Goal: Task Accomplishment & Management: Manage account settings

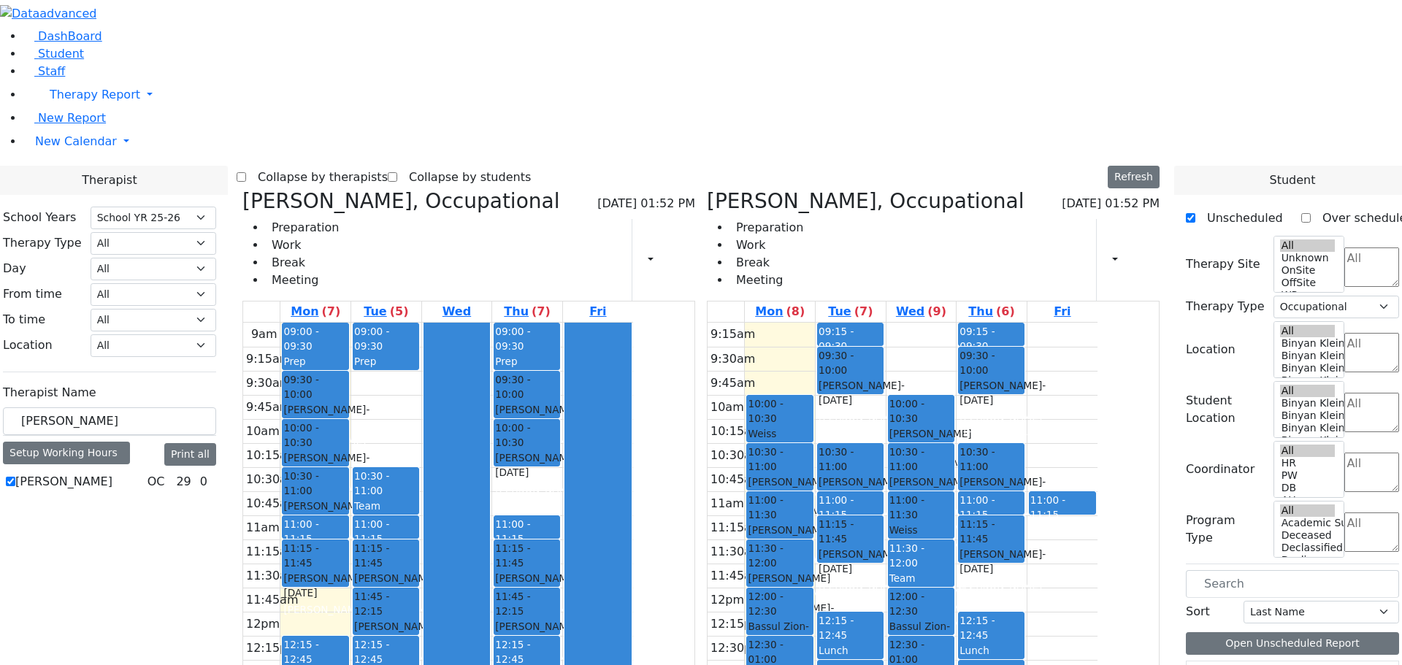
select select "212"
select select "1"
click at [242, 189] on icon at bounding box center [242, 201] width 0 height 24
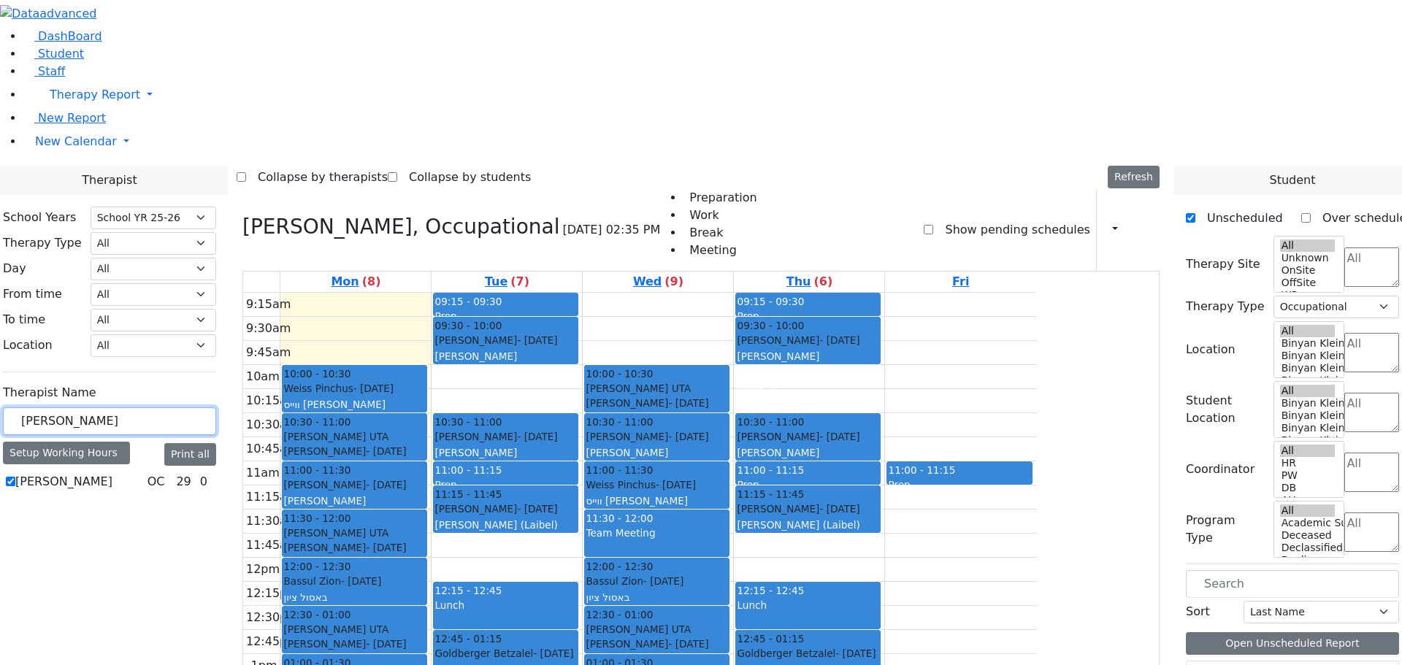
drag, startPoint x: 182, startPoint y: 255, endPoint x: 129, endPoint y: 253, distance: 52.6
click at [112, 473] on label "[PERSON_NAME]" at bounding box center [63, 482] width 97 height 18
click at [15, 477] on input "[PERSON_NAME]" at bounding box center [10, 481] width 9 height 9
checkbox input "false"
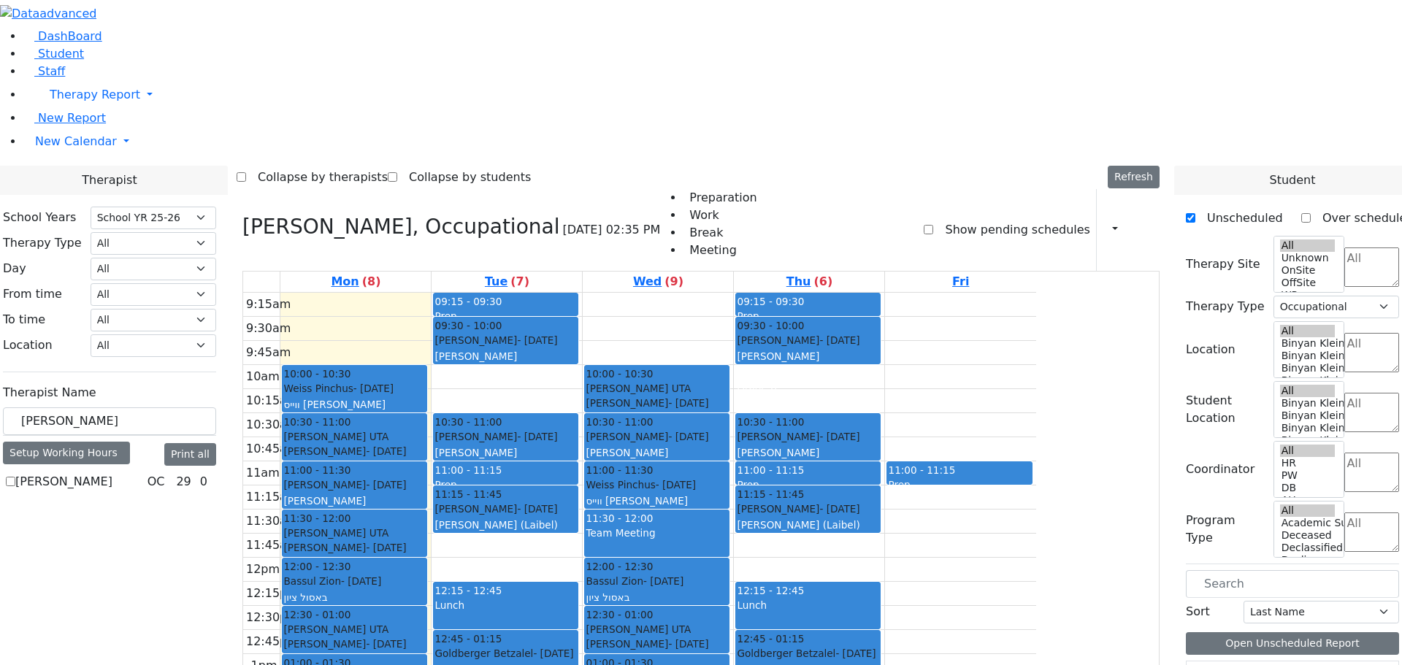
select select
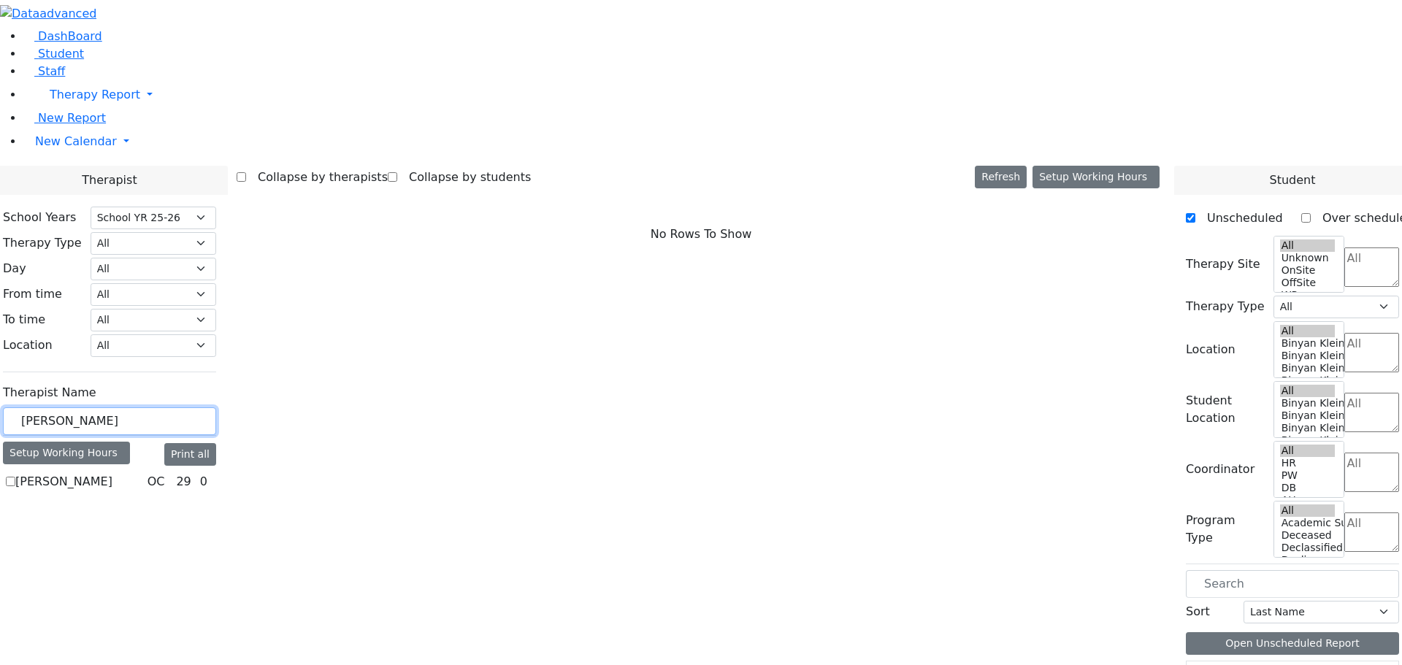
drag, startPoint x: 202, startPoint y: 257, endPoint x: 185, endPoint y: 257, distance: 16.1
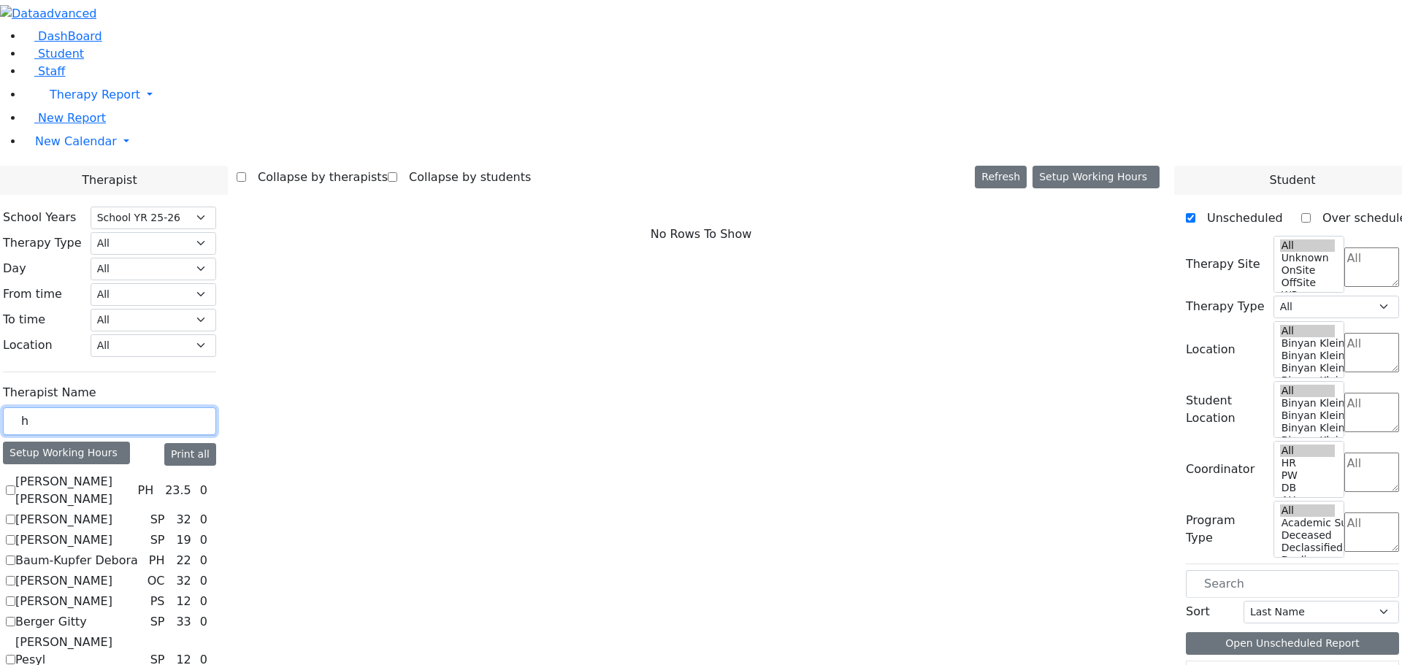
type input "h"
type input "sh"
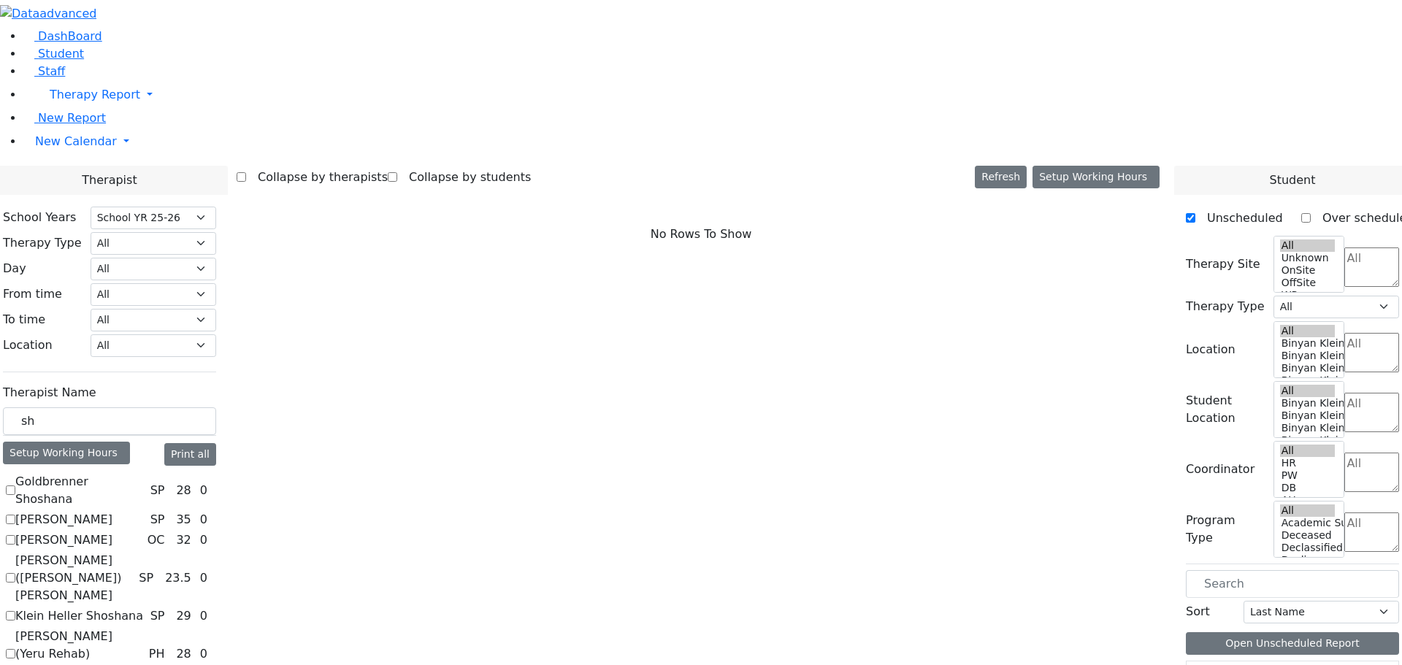
checkbox input "true"
select select "1"
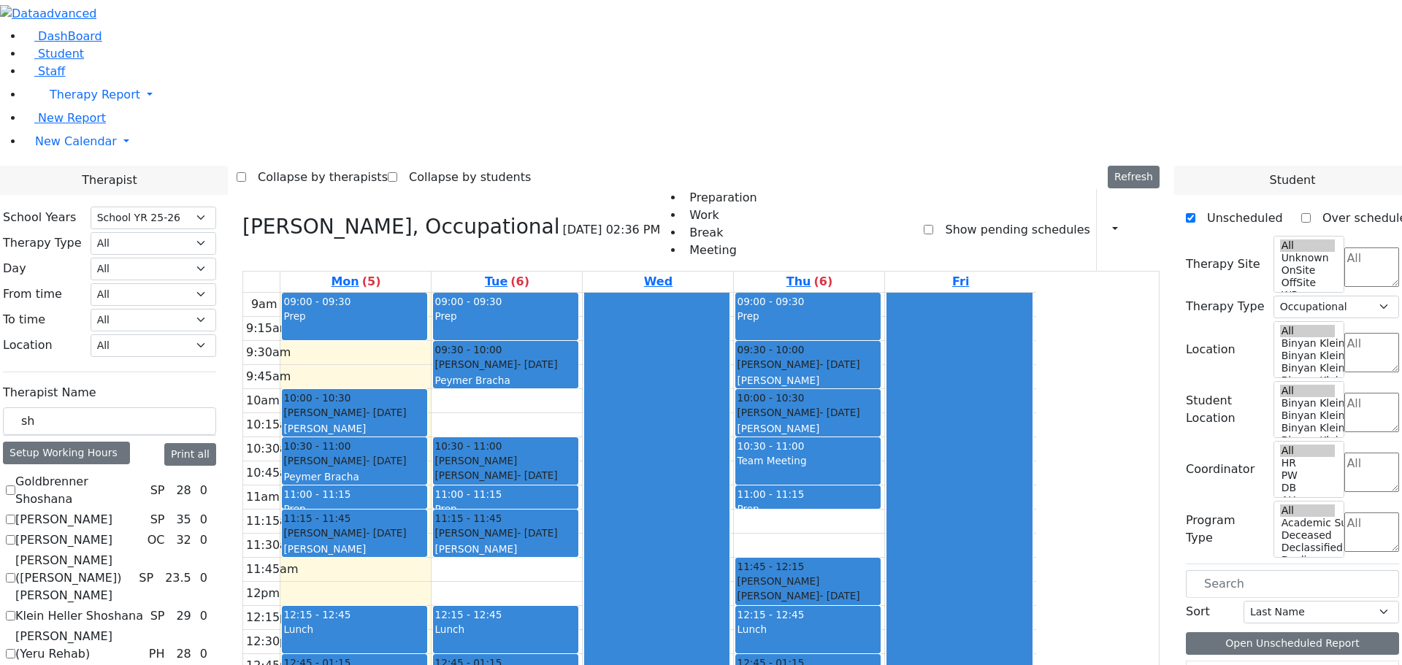
scroll to position [3, 0]
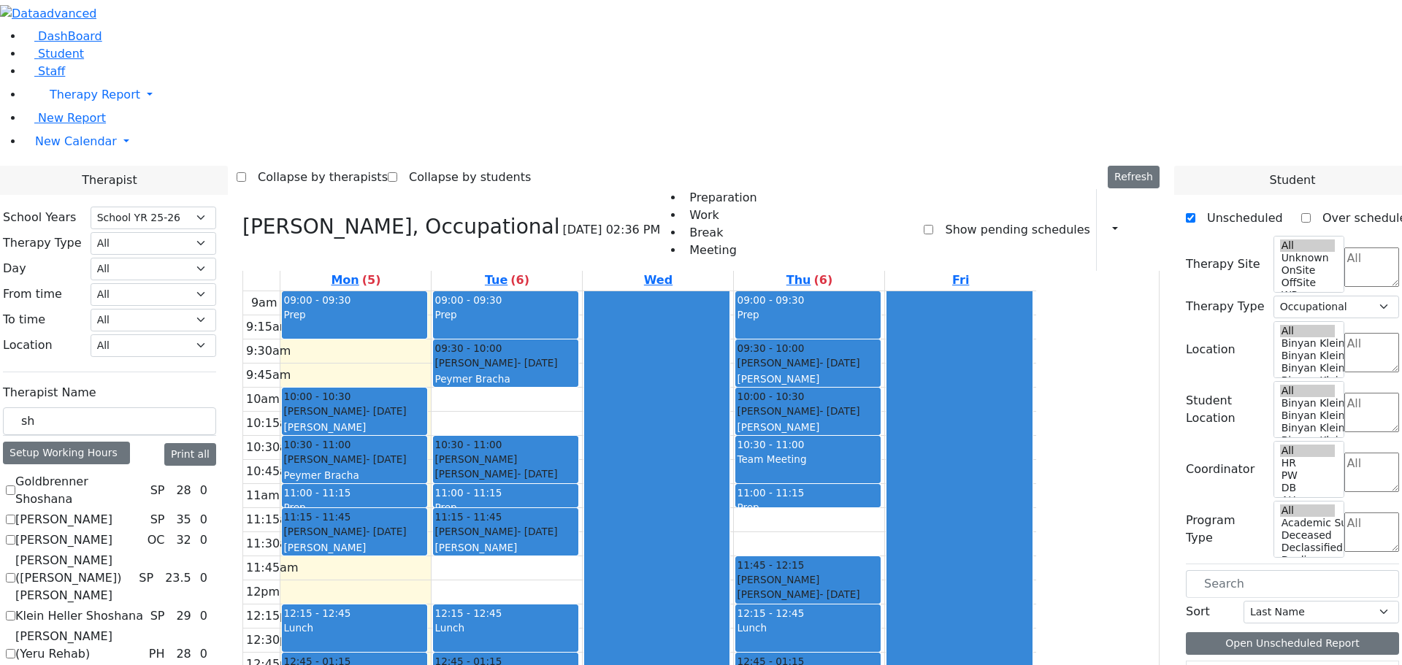
click at [242, 215] on icon at bounding box center [242, 227] width 0 height 24
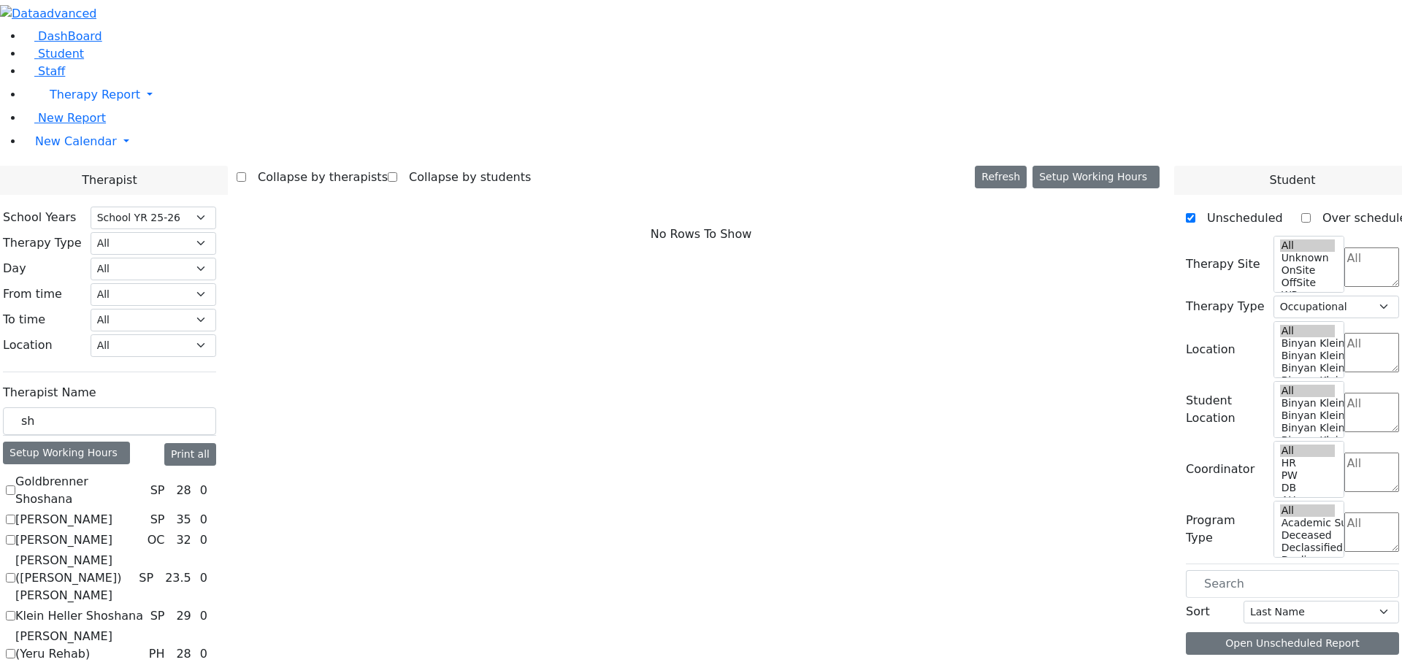
select select
checkbox input "false"
drag, startPoint x: 251, startPoint y: 250, endPoint x: 150, endPoint y: 253, distance: 100.8
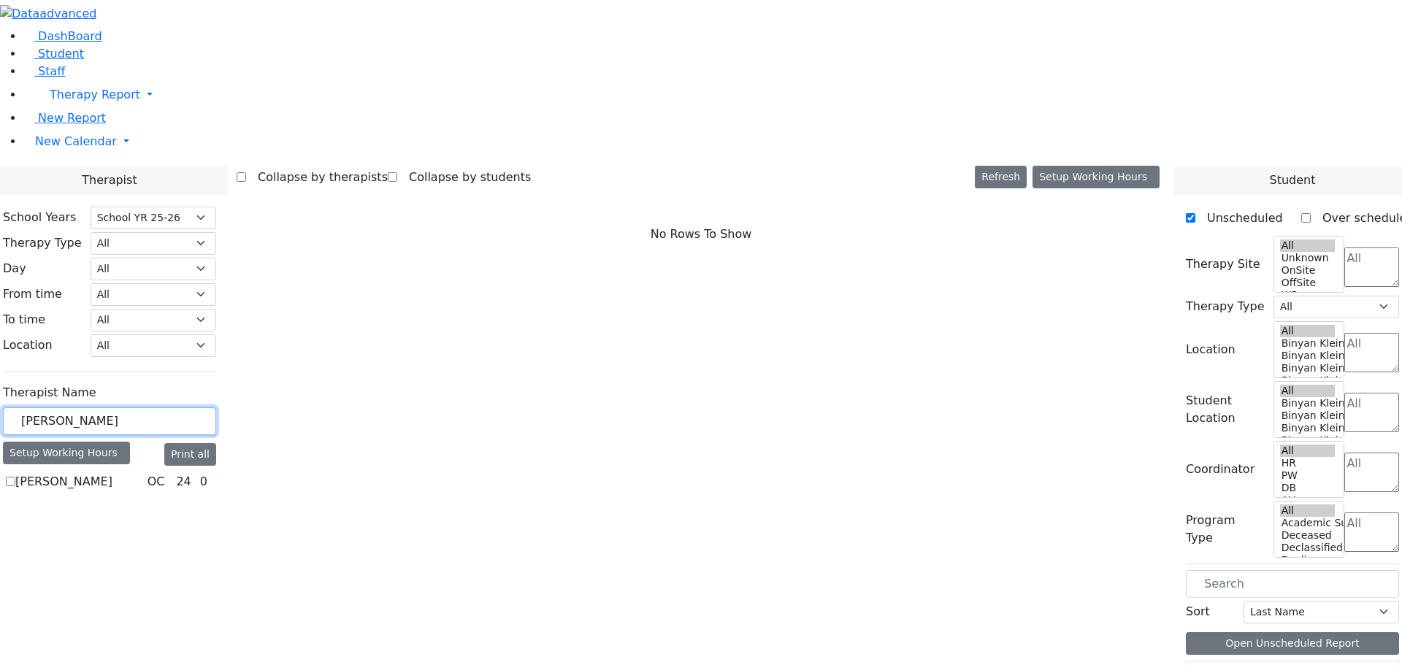
type input "[PERSON_NAME]"
drag, startPoint x: 224, startPoint y: 315, endPoint x: 220, endPoint y: 322, distance: 7.9
click at [112, 473] on label "[PERSON_NAME]" at bounding box center [63, 482] width 97 height 18
click at [15, 477] on input "[PERSON_NAME]" at bounding box center [10, 481] width 9 height 9
checkbox input "true"
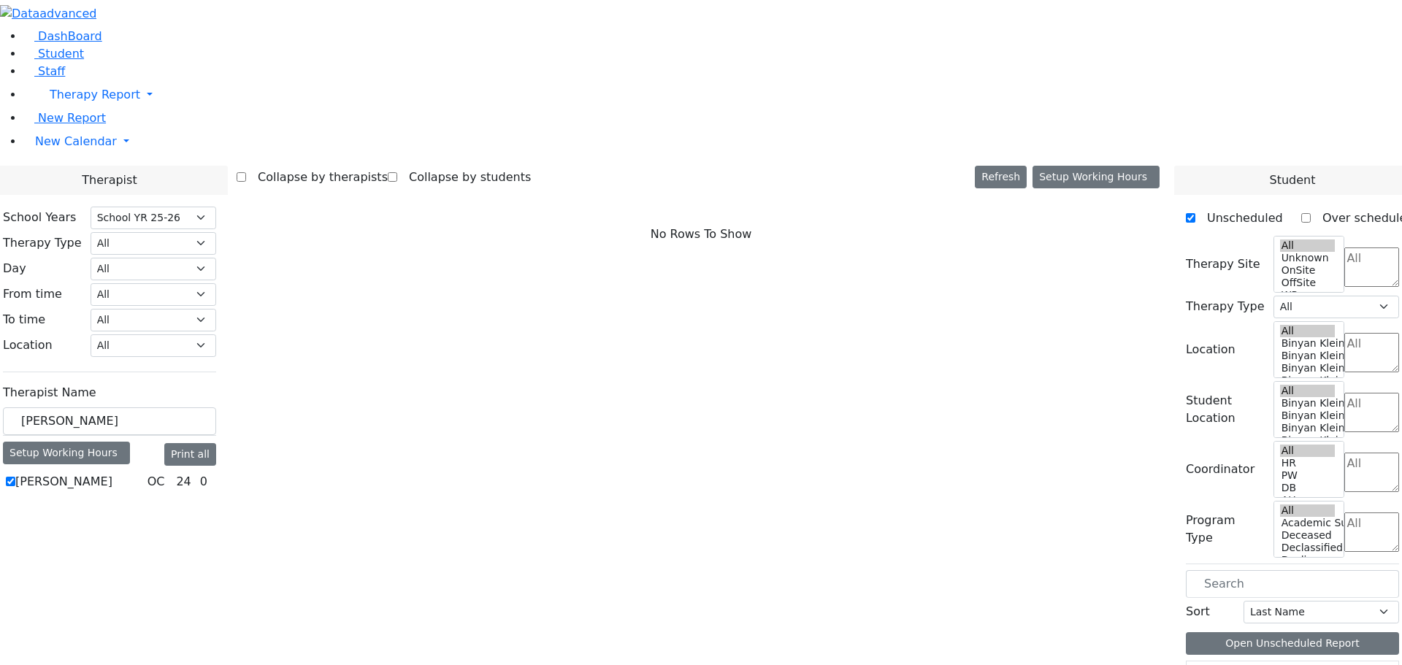
select select "1"
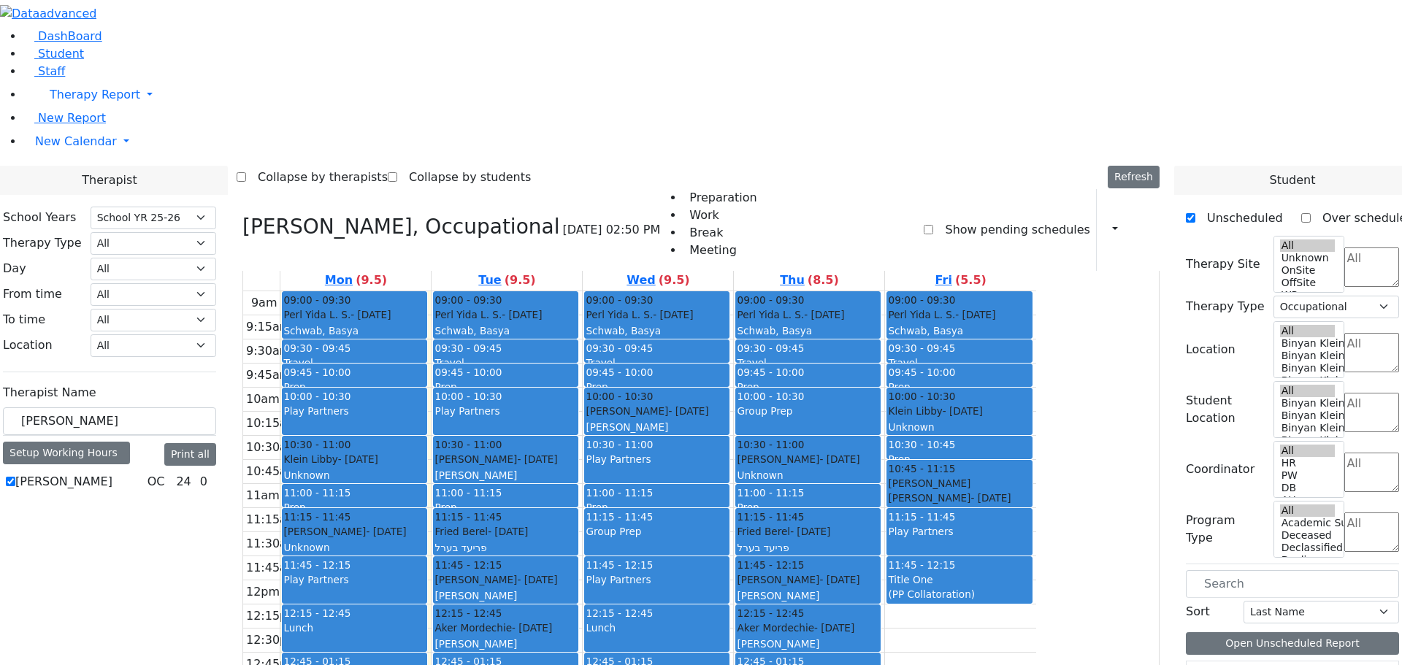
scroll to position [2, 0]
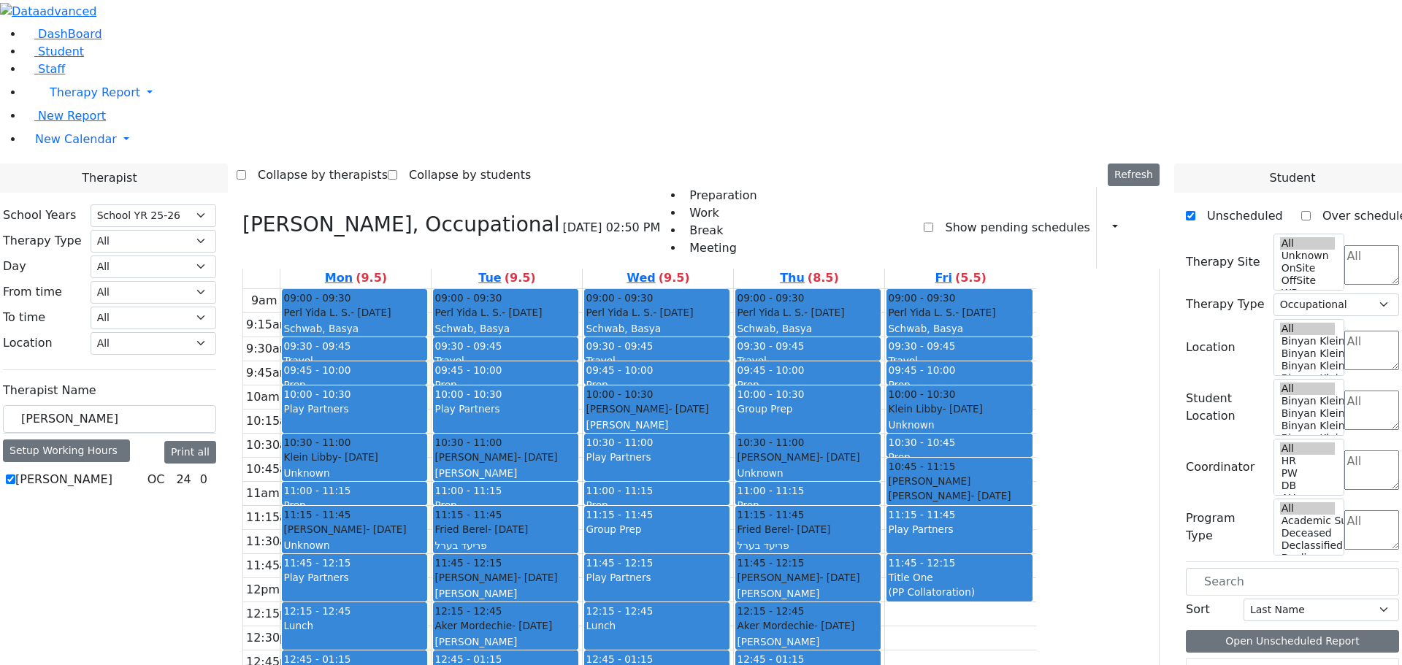
click at [242, 213] on icon at bounding box center [242, 225] width 0 height 24
select select
checkbox input "false"
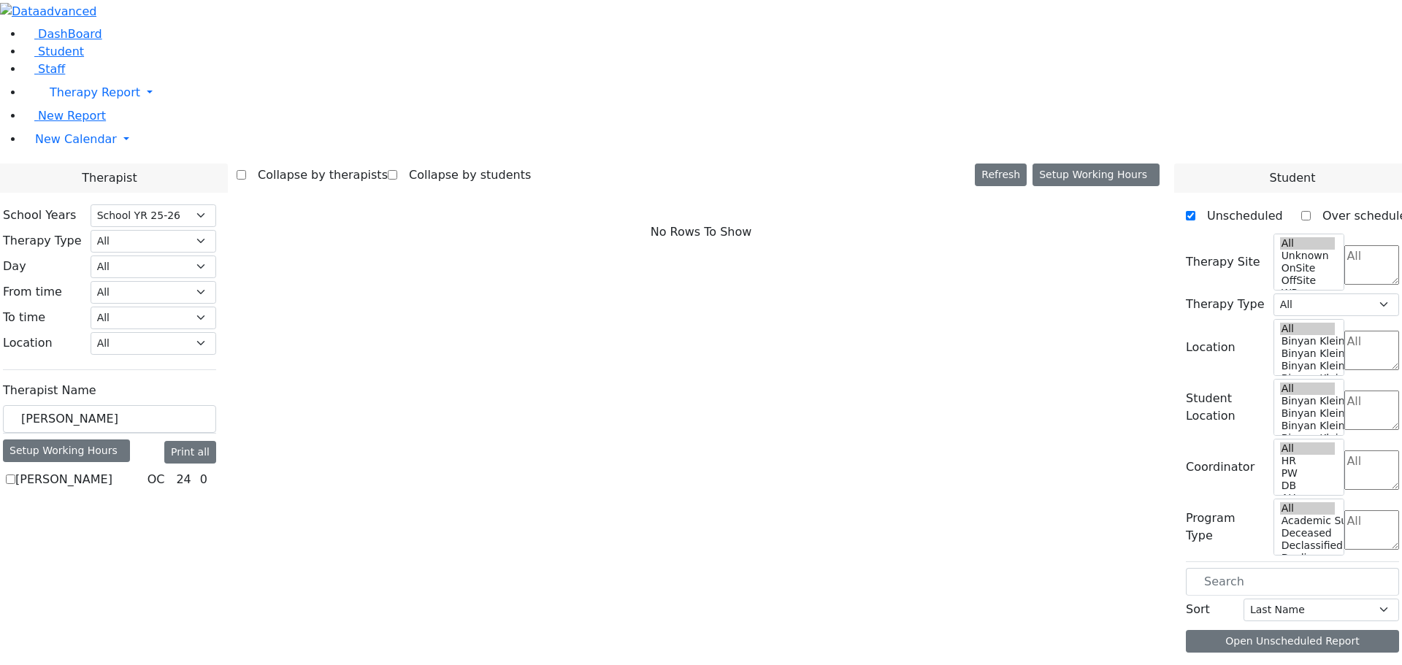
scroll to position [0, 0]
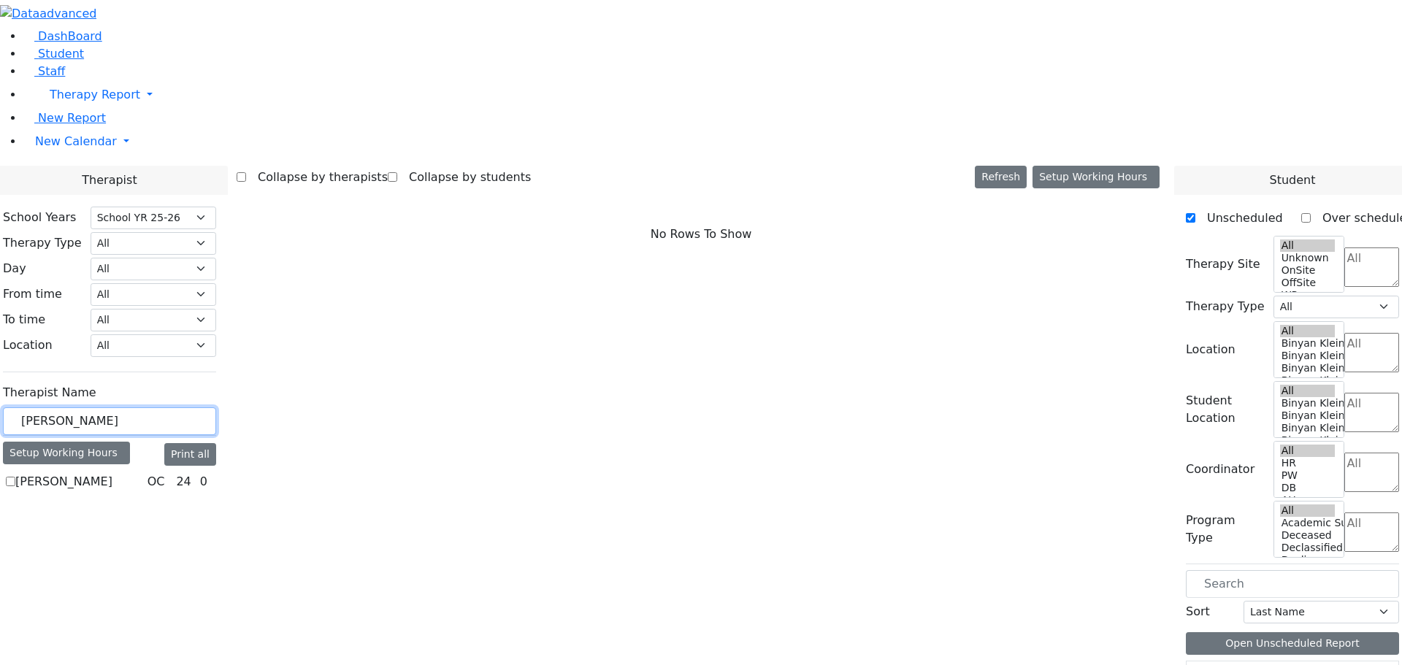
drag, startPoint x: 239, startPoint y: 251, endPoint x: 104, endPoint y: 244, distance: 135.3
type input "[PERSON_NAME]"
click at [112, 473] on label "[PERSON_NAME]" at bounding box center [63, 482] width 97 height 18
click at [15, 477] on input "[PERSON_NAME]" at bounding box center [10, 481] width 9 height 9
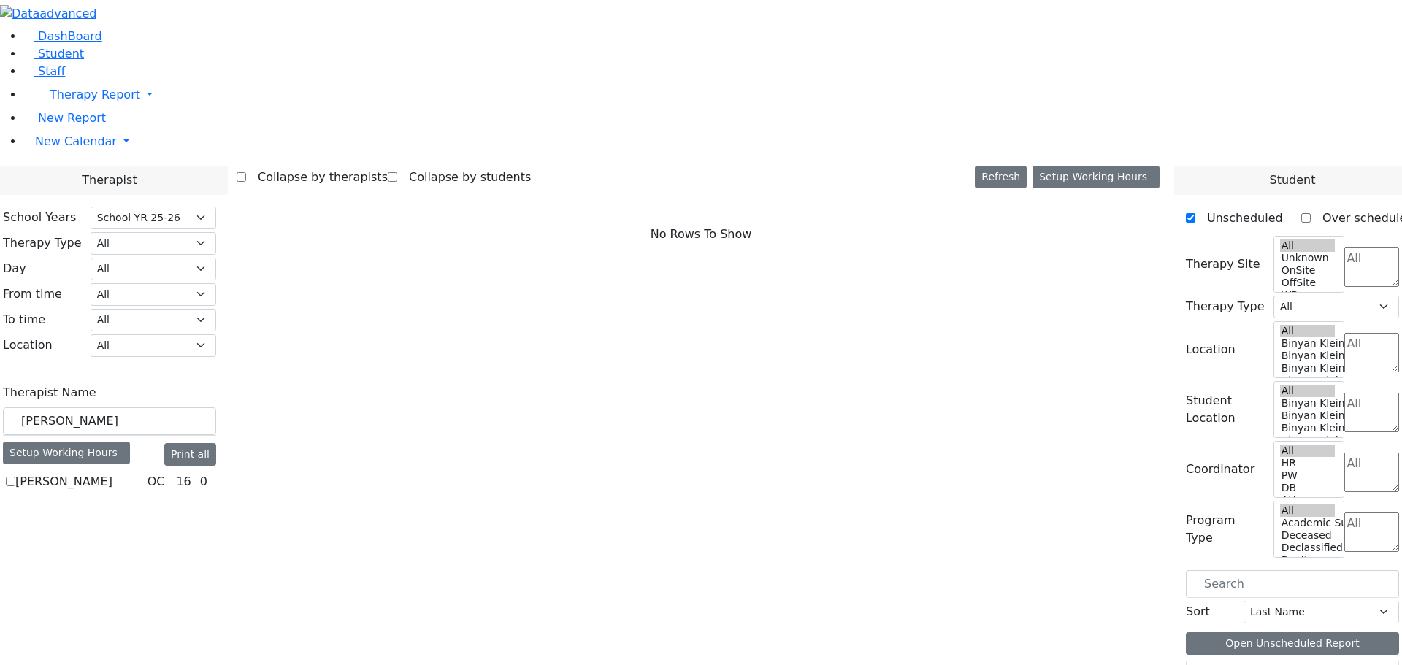
checkbox input "true"
select select "1"
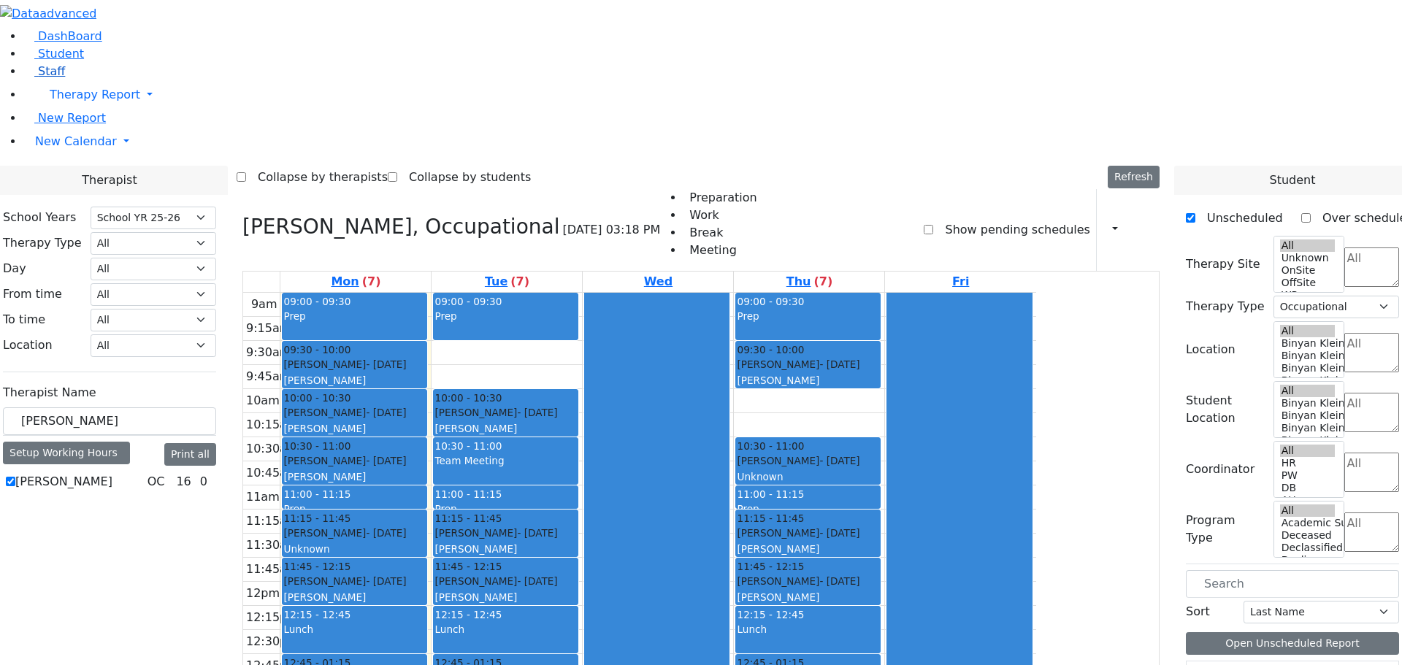
click at [53, 78] on span "Staff" at bounding box center [51, 71] width 27 height 14
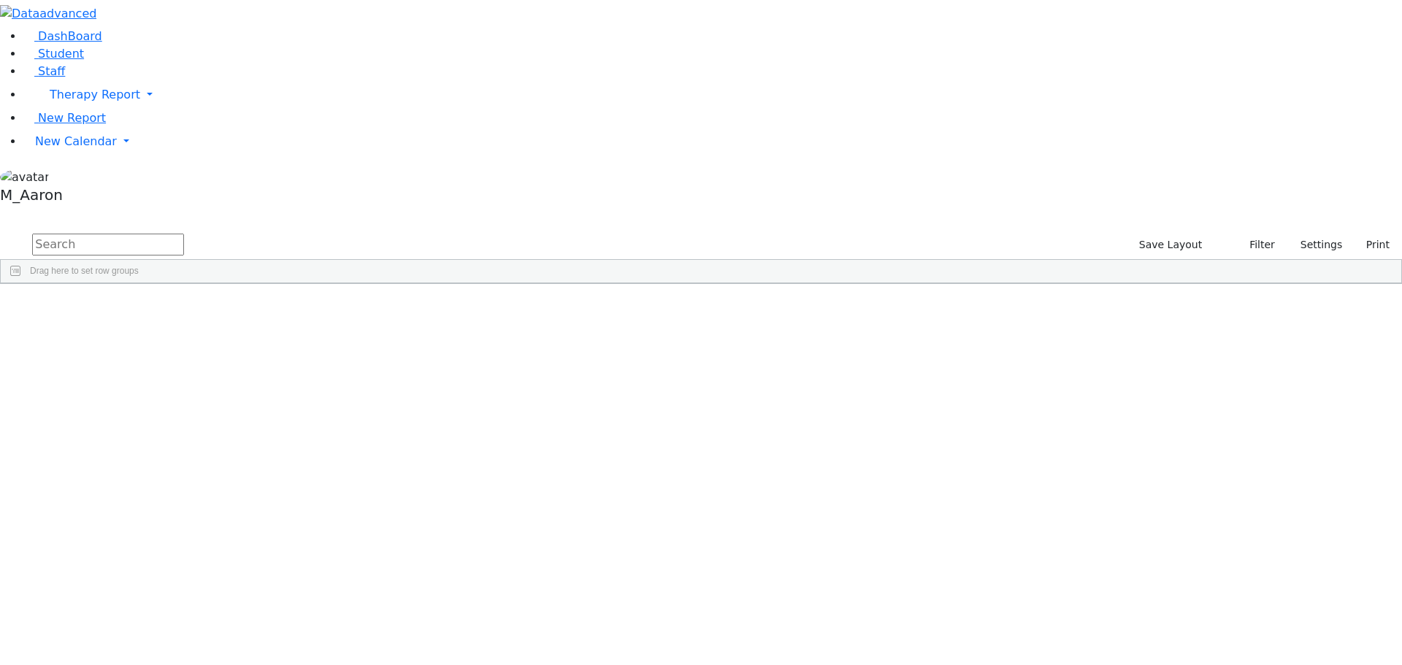
click at [184, 234] on input "text" at bounding box center [108, 245] width 152 height 22
type input "frie"
click at [255, 430] on div "Chany" at bounding box center [212, 440] width 86 height 20
click at [149, 378] on button "Reset Filter" at bounding box center [114, 367] width 70 height 23
